Goal: Transaction & Acquisition: Subscribe to service/newsletter

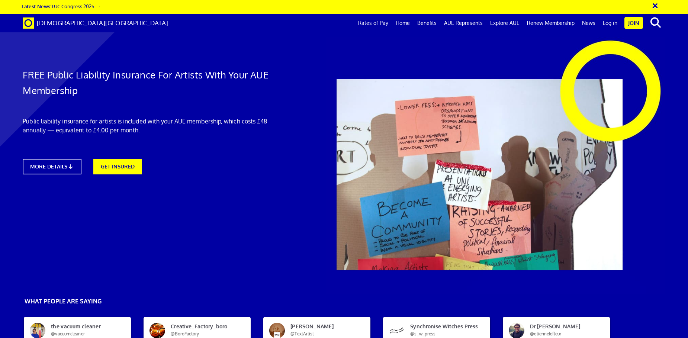
scroll to position [0, 10]
click at [71, 164] on icon at bounding box center [72, 167] width 7 height 6
click at [131, 166] on link "GET INSURED" at bounding box center [118, 165] width 54 height 17
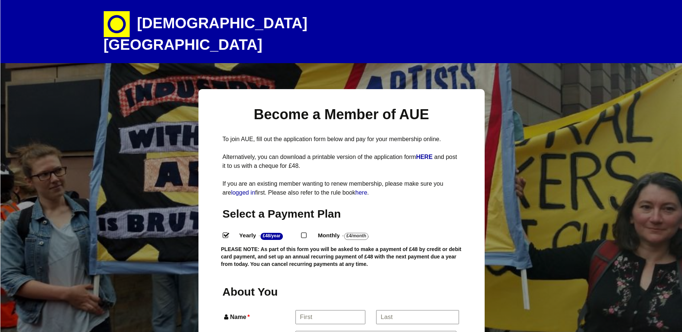
select select
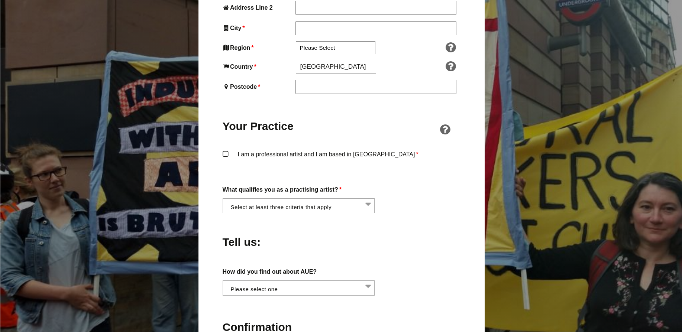
scroll to position [483, 0]
click at [369, 199] on li at bounding box center [301, 205] width 152 height 13
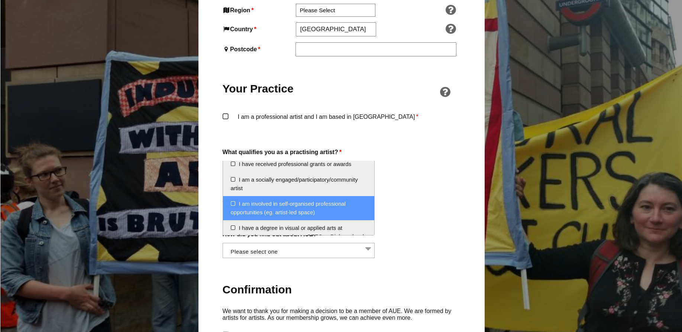
scroll to position [0, 0]
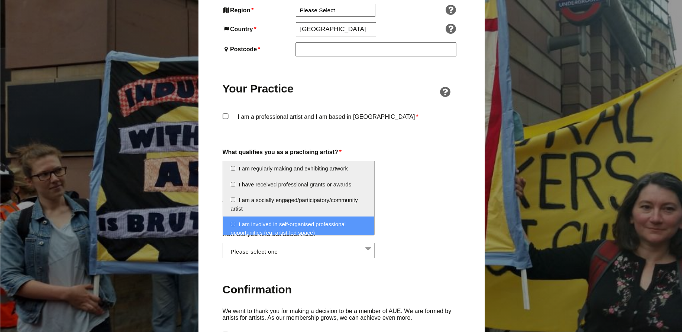
click at [418, 183] on div "Tell us:" at bounding box center [342, 203] width 238 height 41
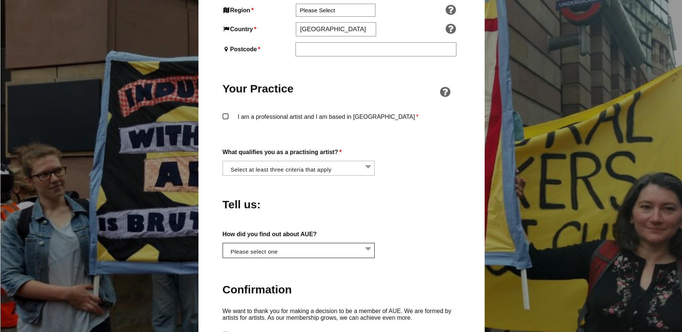
scroll to position [0, 0]
click at [368, 244] on li at bounding box center [301, 250] width 152 height 13
click at [404, 213] on div "About You Name * First * Last Email * Password * Phone * Date of Birth * Jan Fe…" at bounding box center [342, 104] width 238 height 680
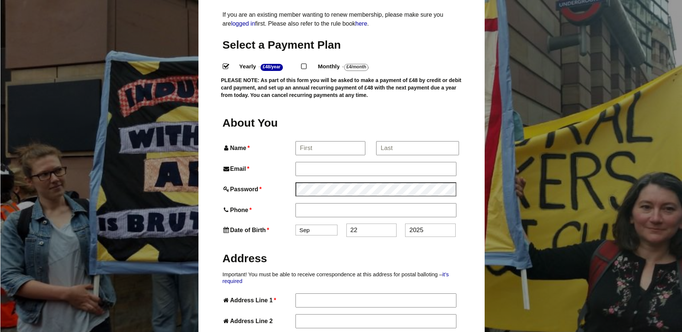
scroll to position [97, 0]
